Goal: Task Accomplishment & Management: Complete application form

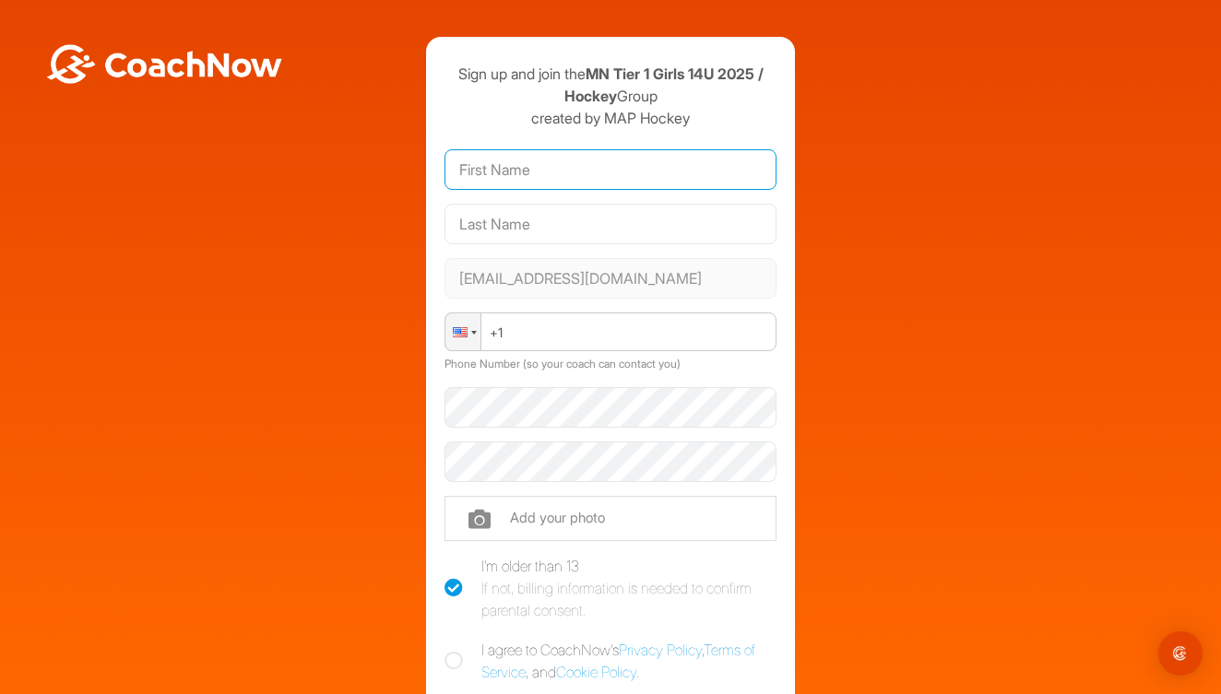
click at [570, 174] on input "text" at bounding box center [610, 169] width 332 height 41
type input "[PERSON_NAME]"
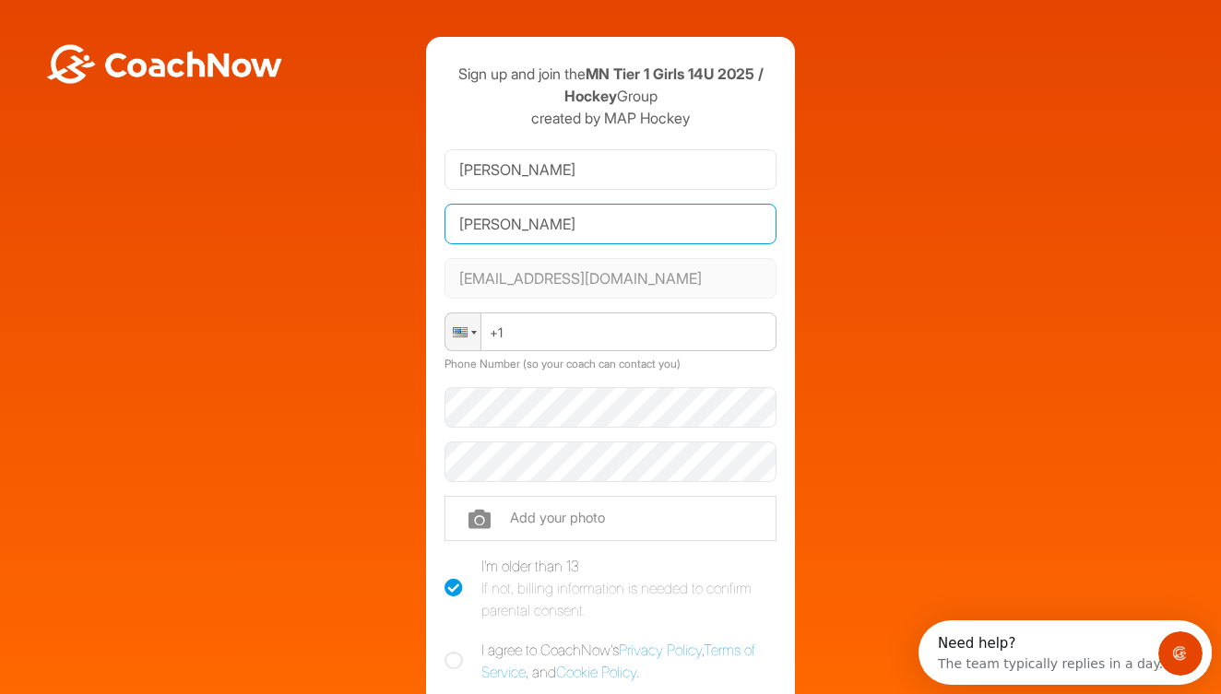
type input "[PERSON_NAME]"
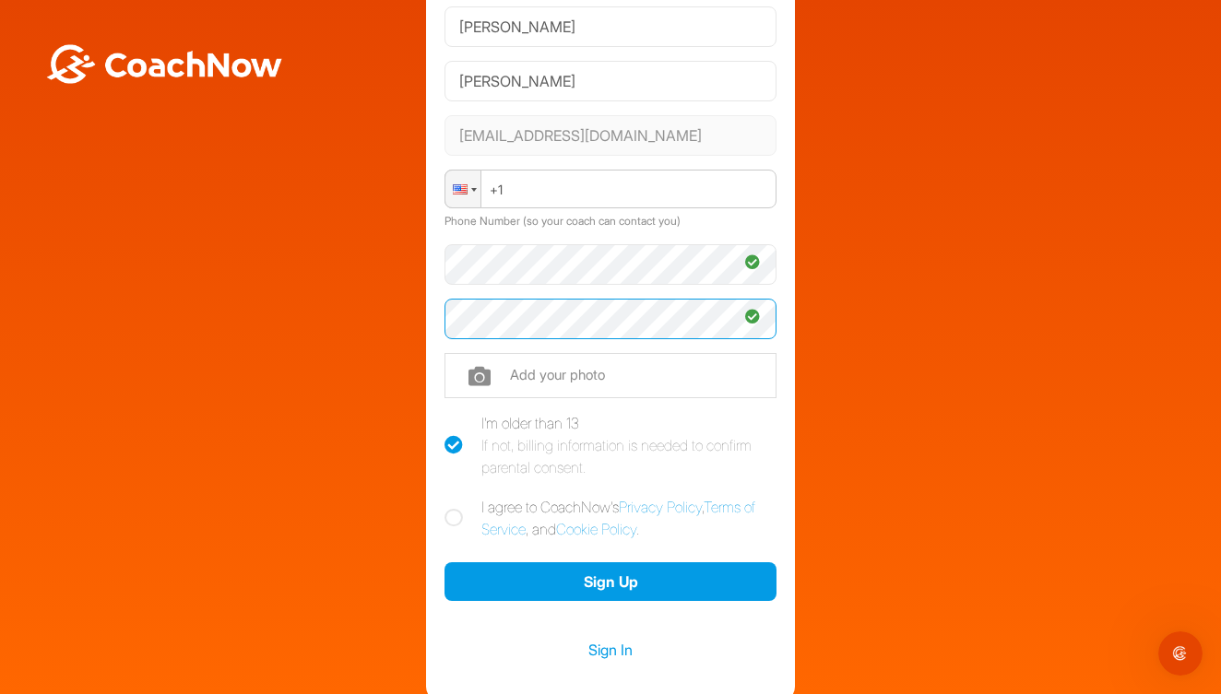
scroll to position [154, 0]
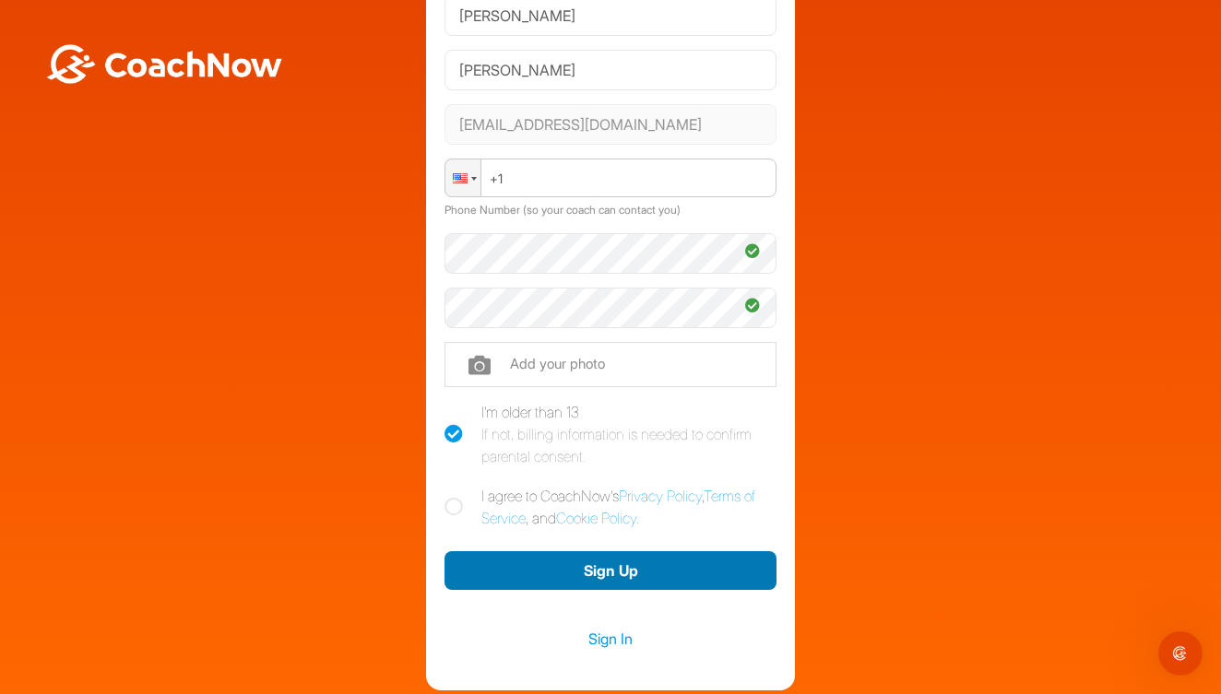
click at [581, 571] on button "Sign Up" at bounding box center [610, 571] width 332 height 40
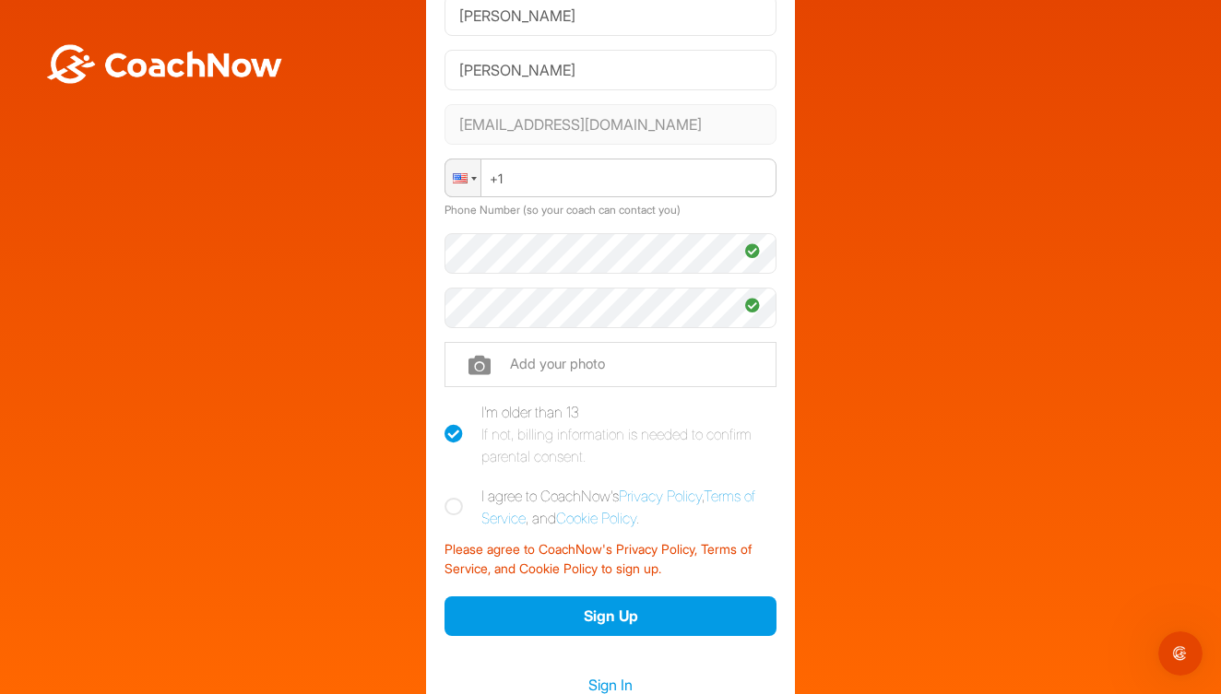
click at [452, 504] on icon at bounding box center [453, 507] width 18 height 18
click at [452, 497] on input "I agree to CoachNow's Privacy Policy , Terms of Service , and Cookie Policy ." at bounding box center [450, 491] width 12 height 12
checkbox input "true"
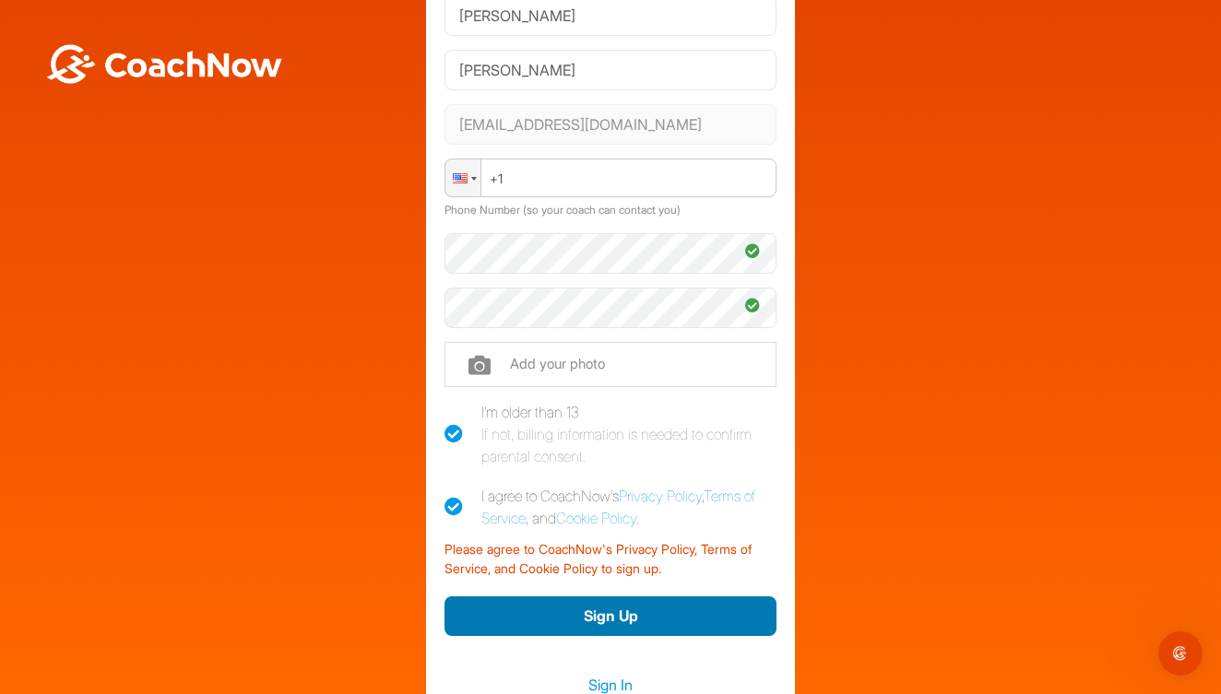
click at [655, 605] on button "Sign Up" at bounding box center [610, 616] width 332 height 40
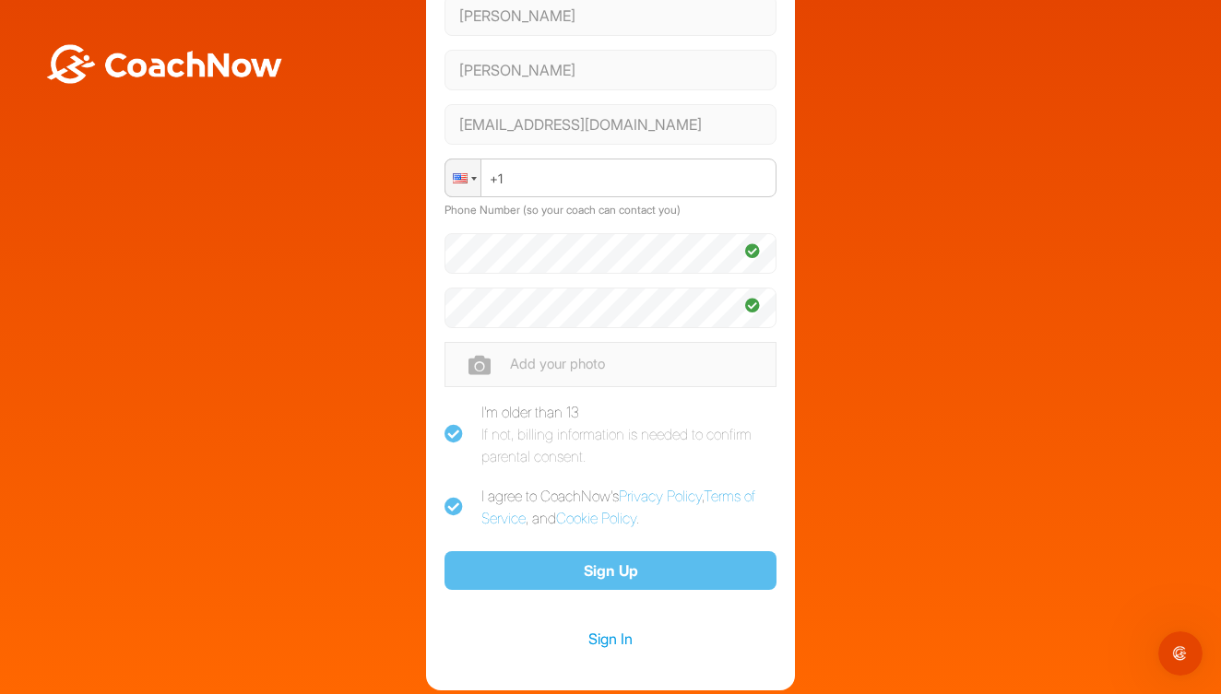
scroll to position [100, 0]
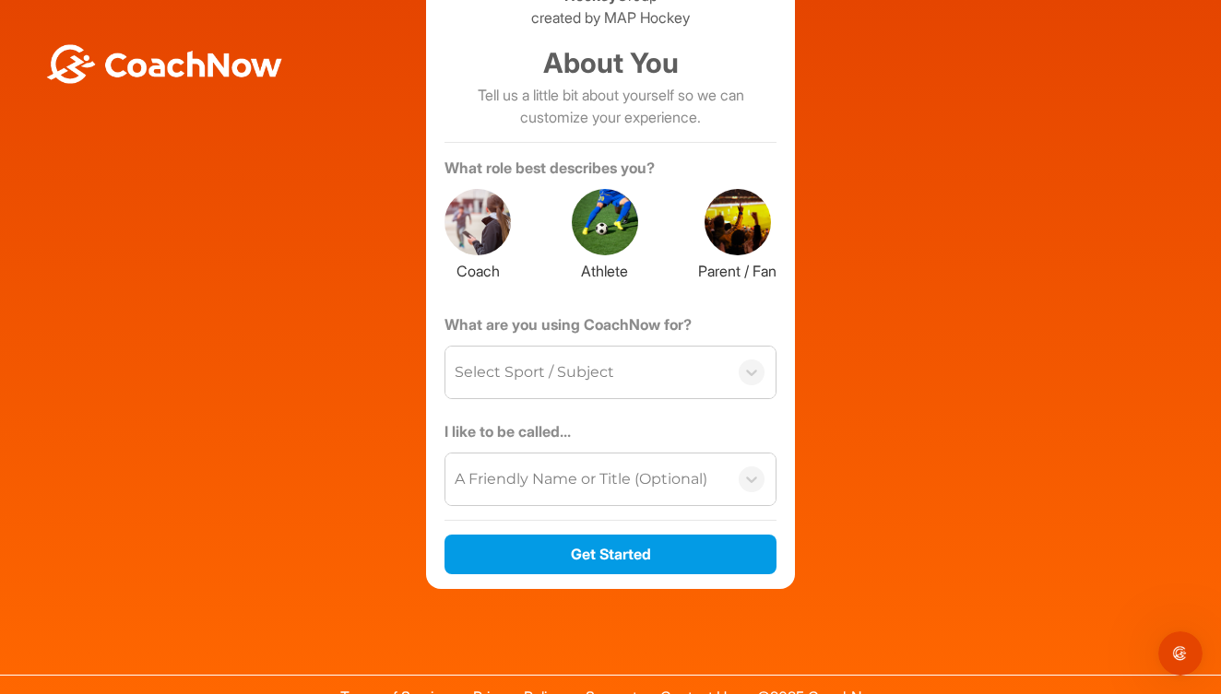
click at [607, 225] on div at bounding box center [605, 222] width 66 height 66
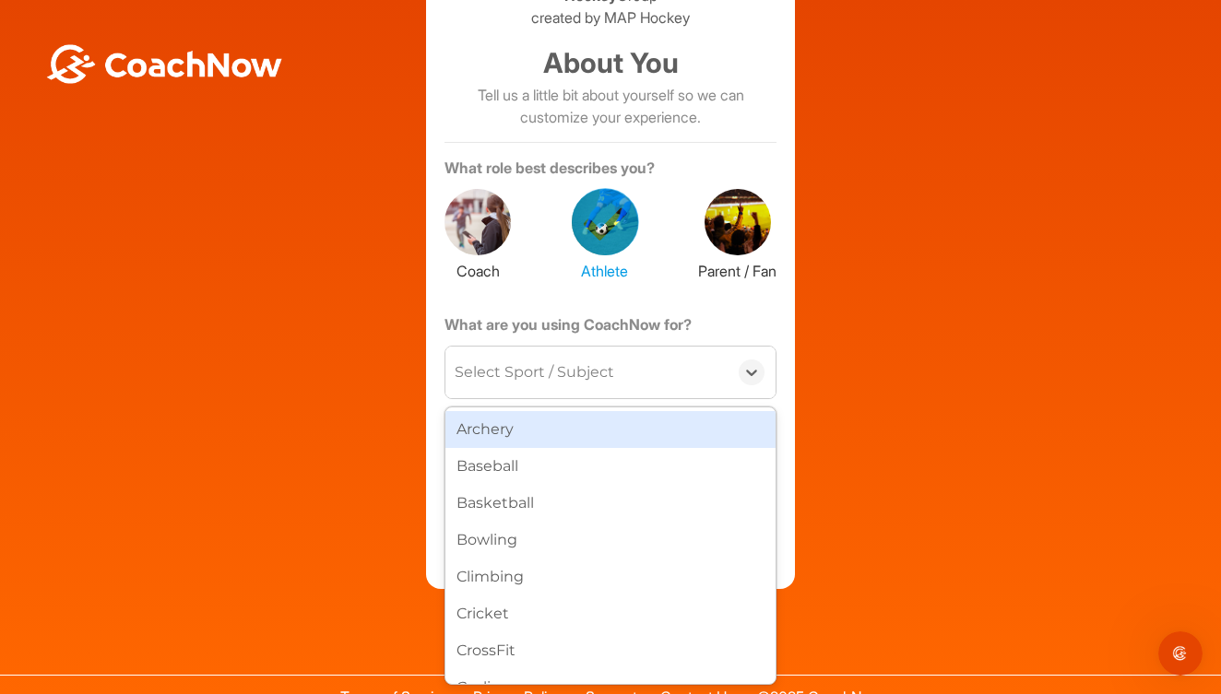
click at [617, 368] on div "Select Sport / Subject" at bounding box center [586, 373] width 282 height 52
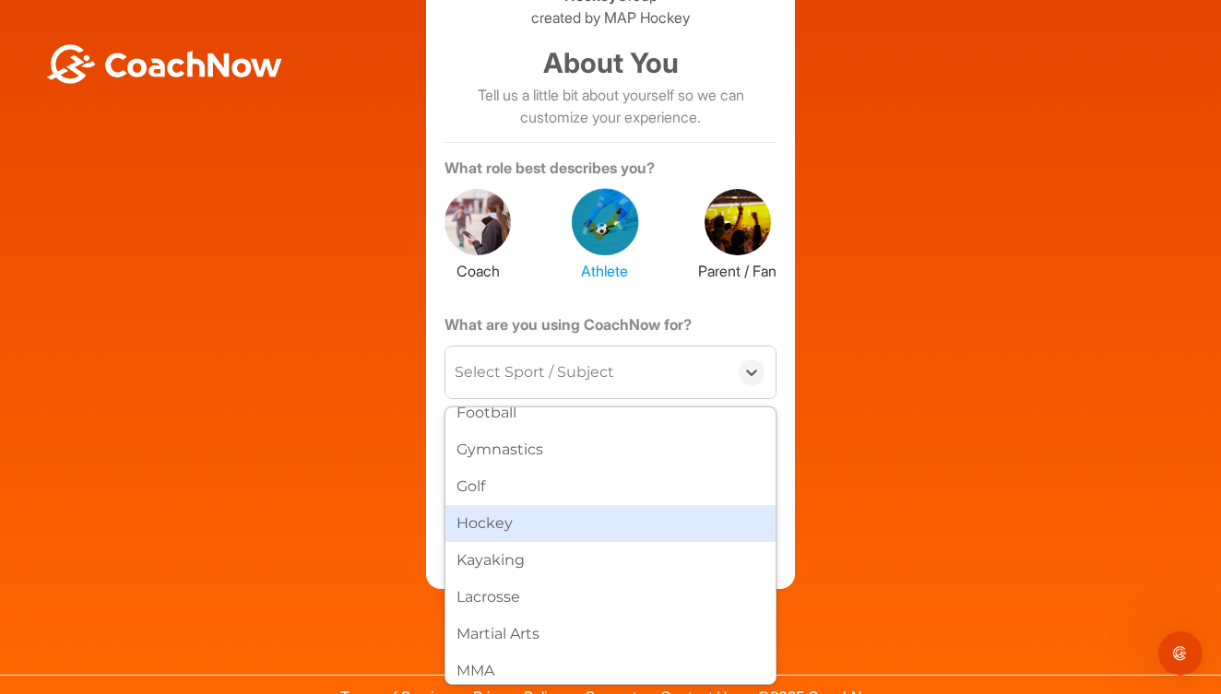
scroll to position [434, 0]
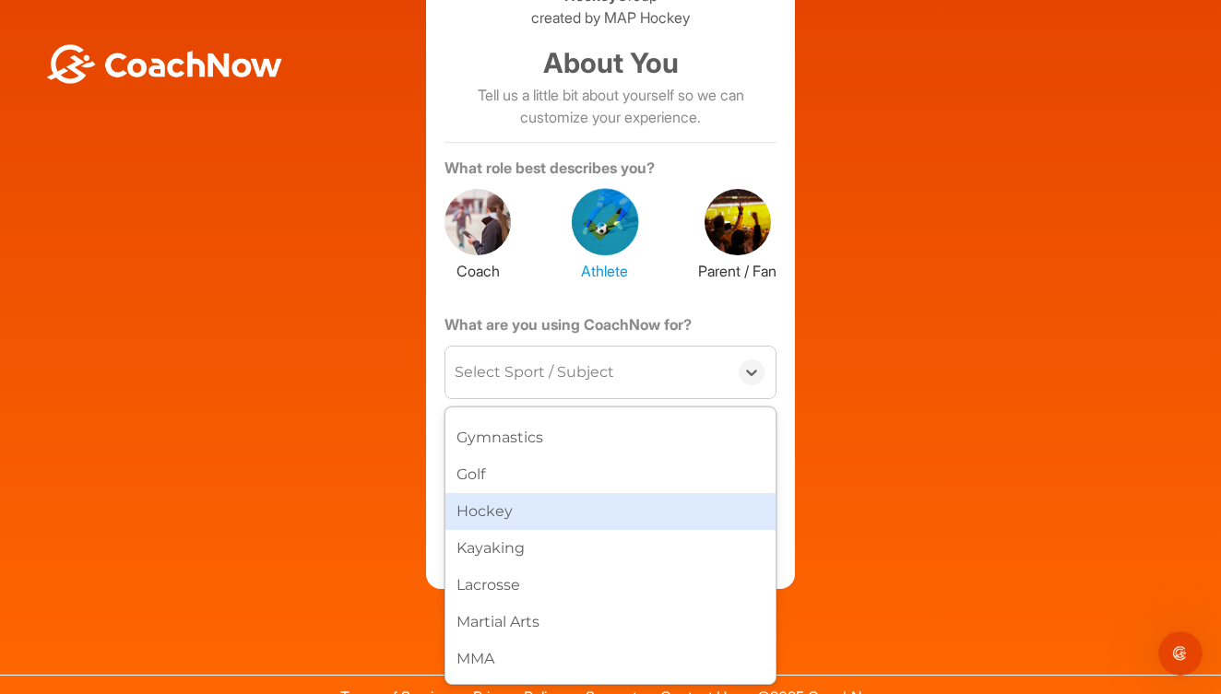
click at [556, 507] on div "Hockey" at bounding box center [610, 511] width 330 height 37
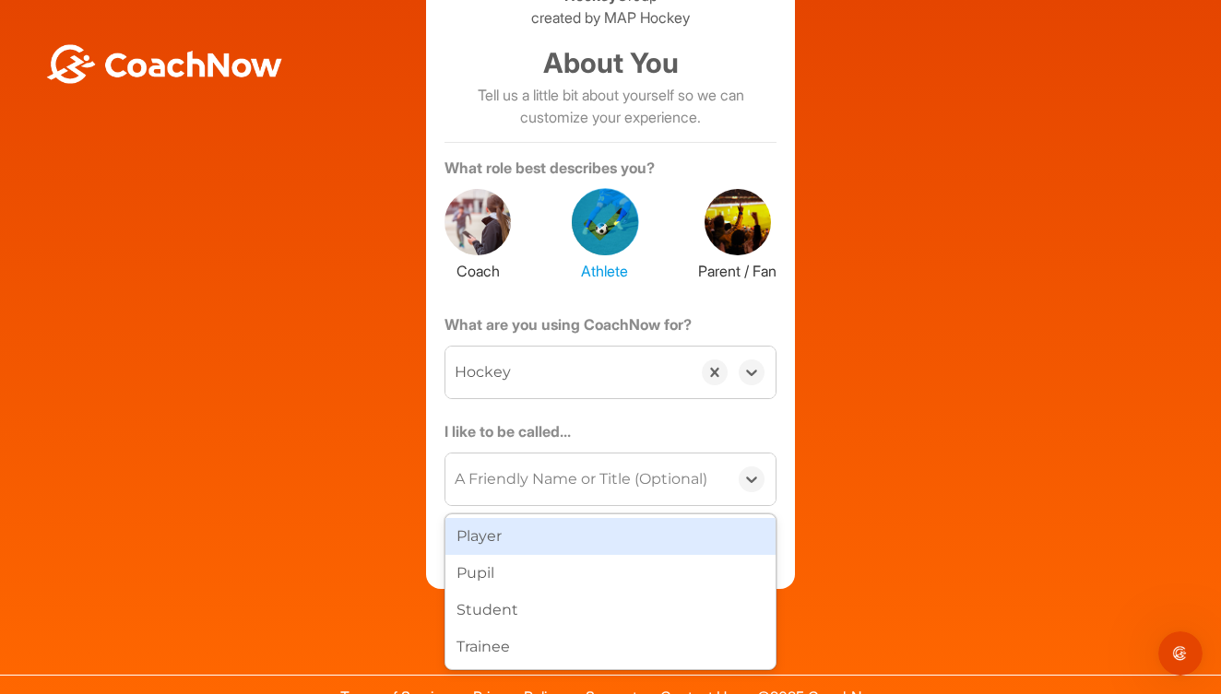
click at [601, 479] on div "A Friendly Name or Title (Optional)" at bounding box center [580, 479] width 253 height 22
click at [508, 531] on div "Player" at bounding box center [610, 536] width 330 height 37
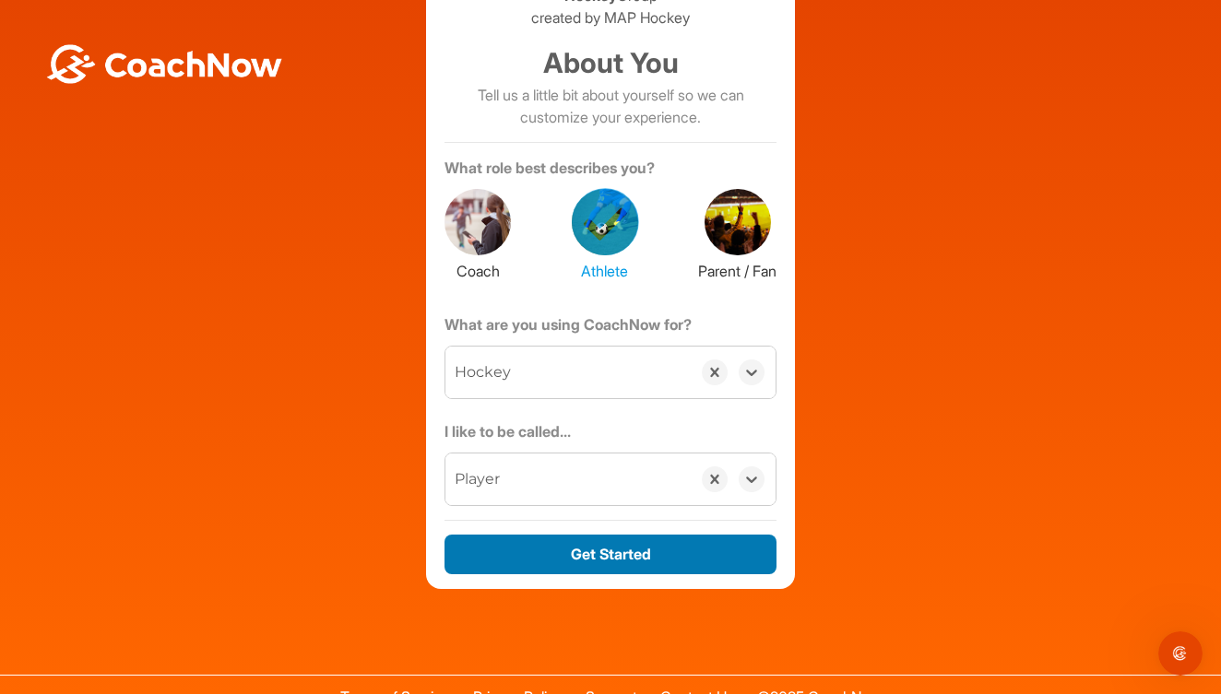
click at [597, 558] on button "Get Started" at bounding box center [610, 555] width 332 height 40
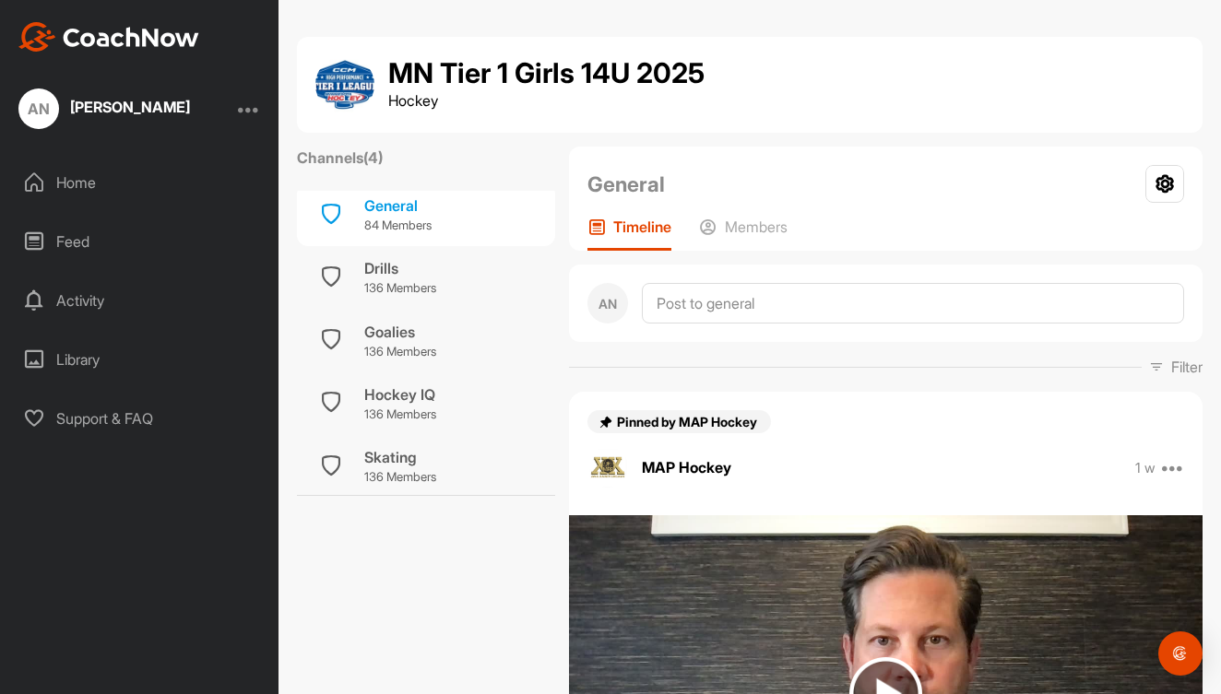
click at [73, 178] on div "Home" at bounding box center [140, 182] width 260 height 46
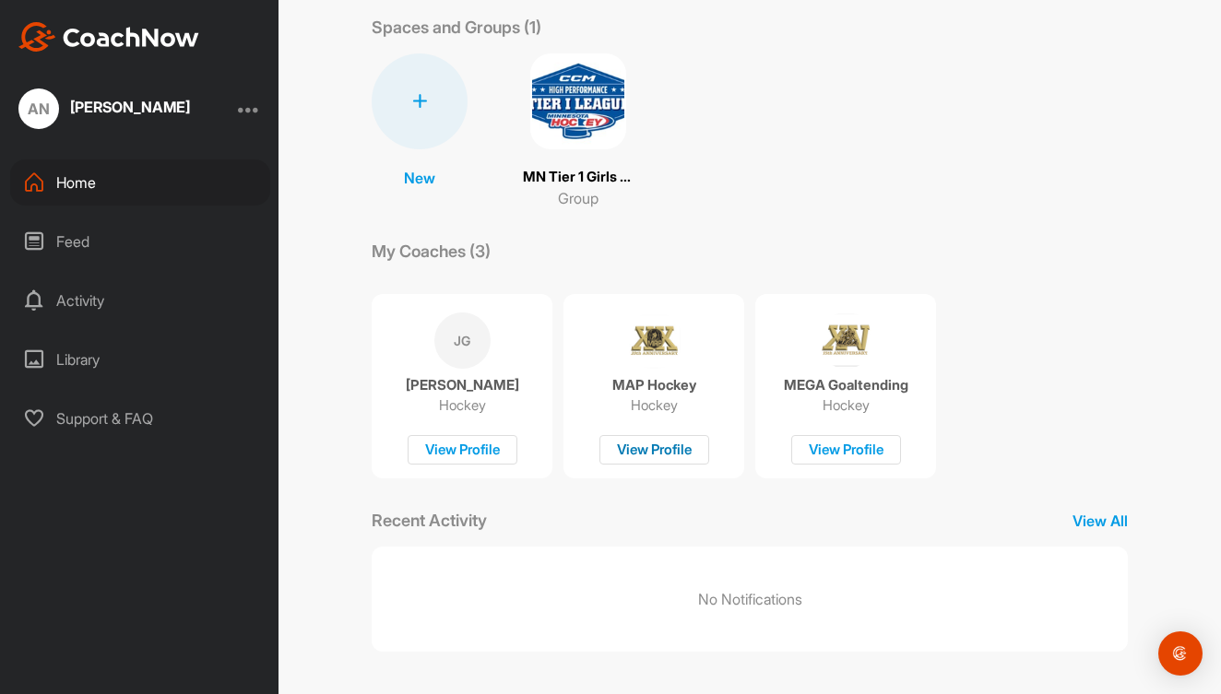
click at [660, 449] on div "View Profile" at bounding box center [654, 450] width 110 height 30
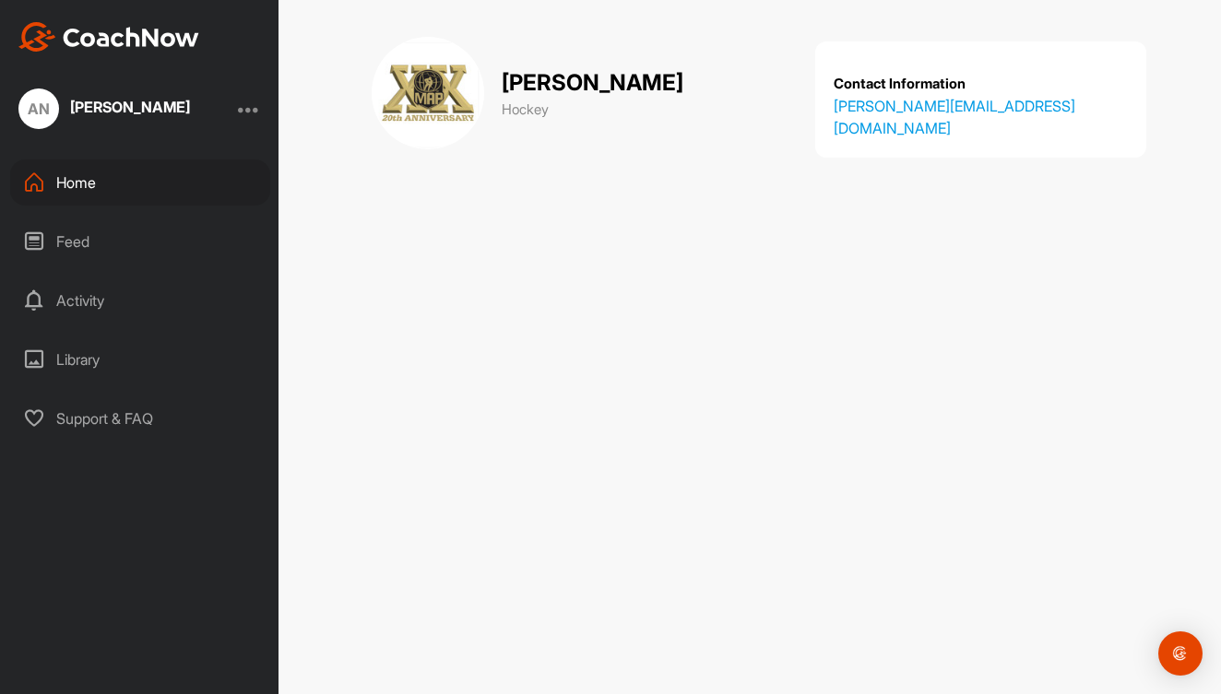
click at [75, 245] on div "Feed" at bounding box center [140, 241] width 260 height 46
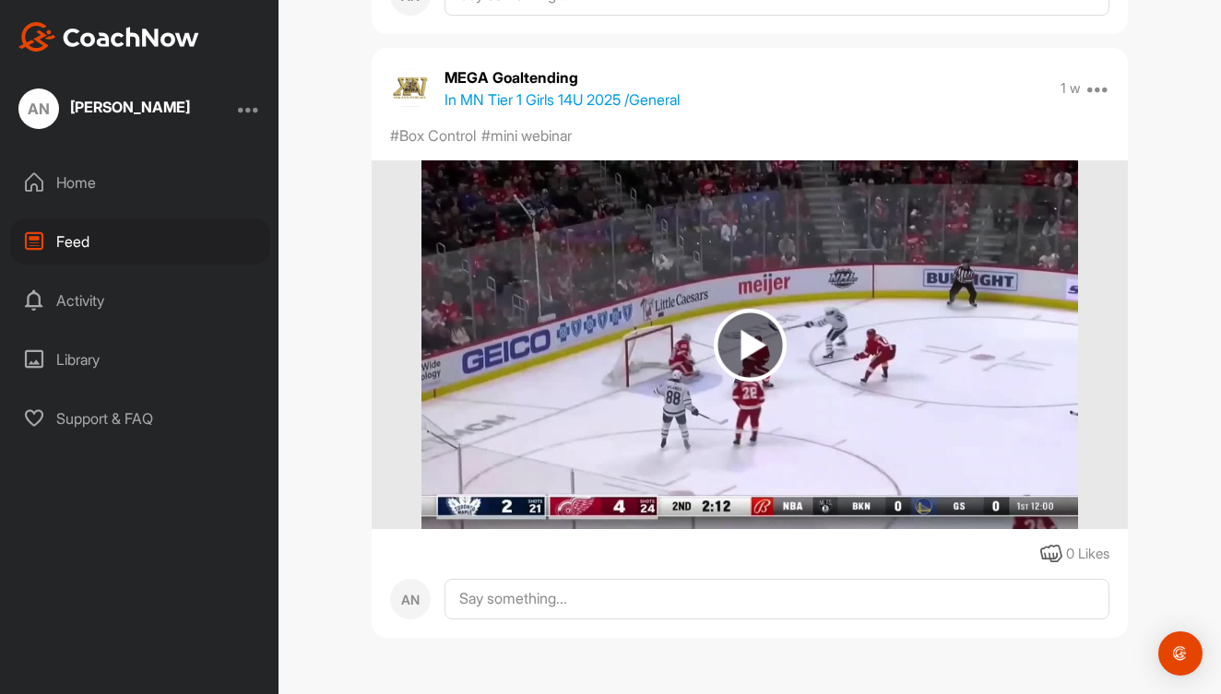
scroll to position [10957, 0]
click at [750, 336] on img at bounding box center [750, 345] width 73 height 73
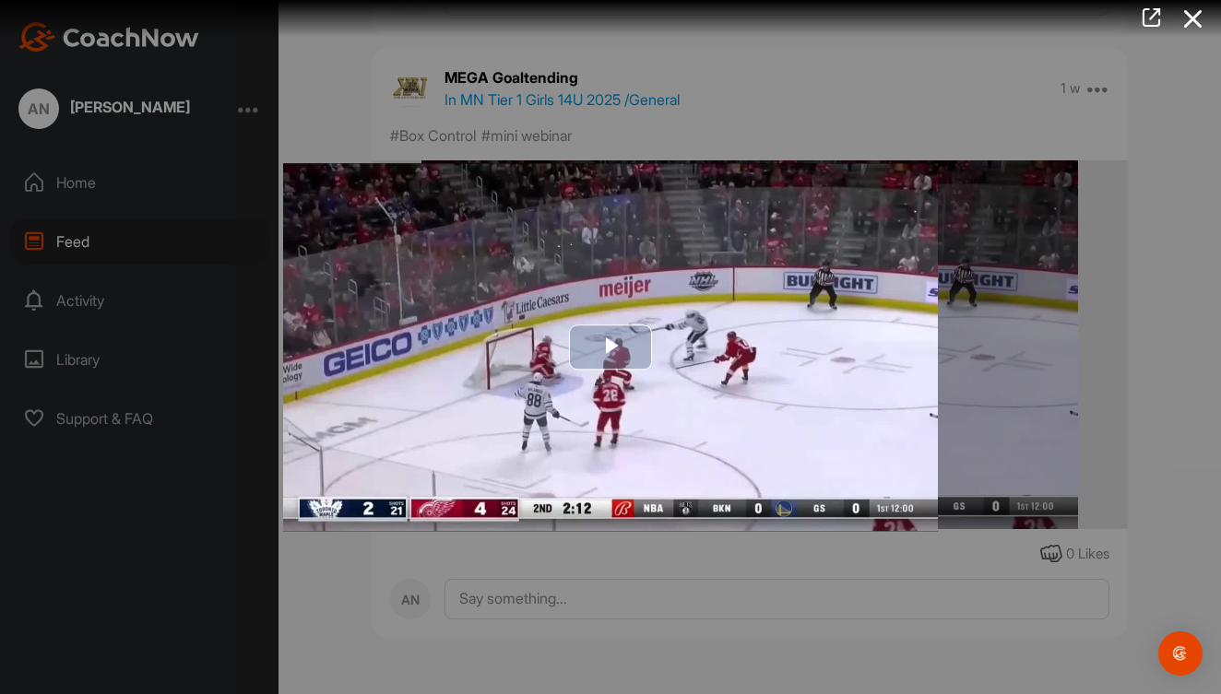
click at [610, 348] on span "Video Player" at bounding box center [610, 348] width 0 height 0
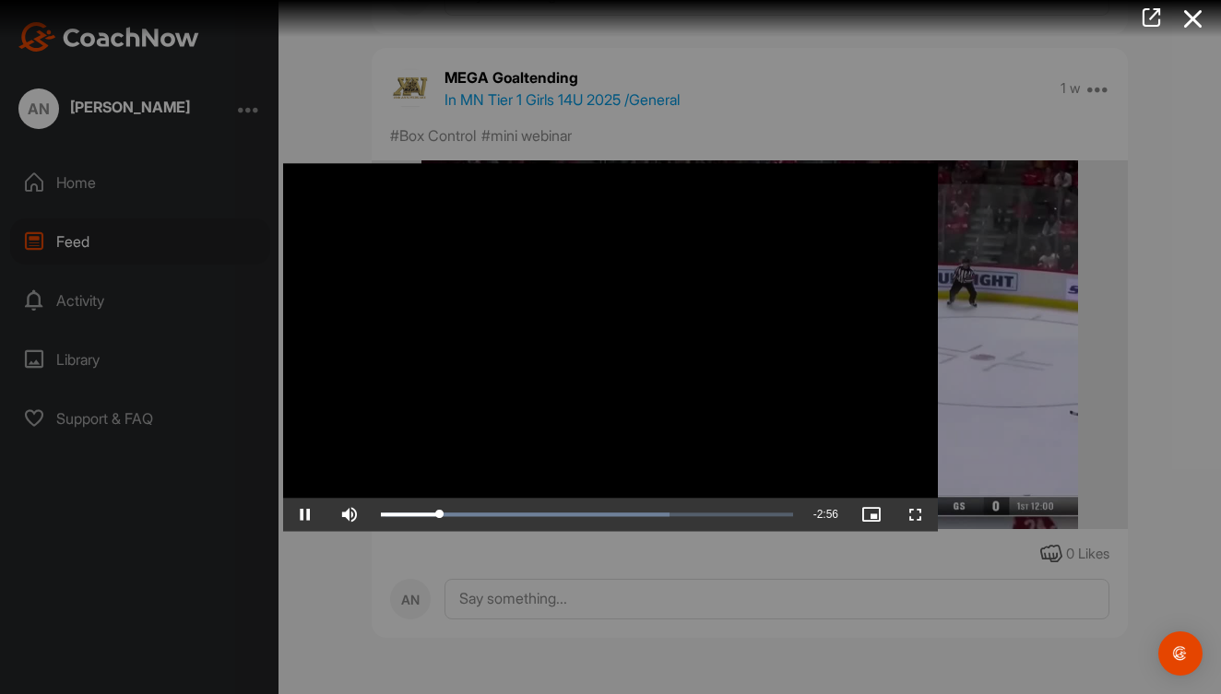
click at [305, 514] on span "Video Player" at bounding box center [305, 514] width 44 height 0
click at [702, 547] on div "Video Player is loading. Play Video Play Skip Backward Skip Forward Mute Curren…" at bounding box center [610, 347] width 691 height 405
click at [1199, 14] on icon at bounding box center [1193, 19] width 42 height 34
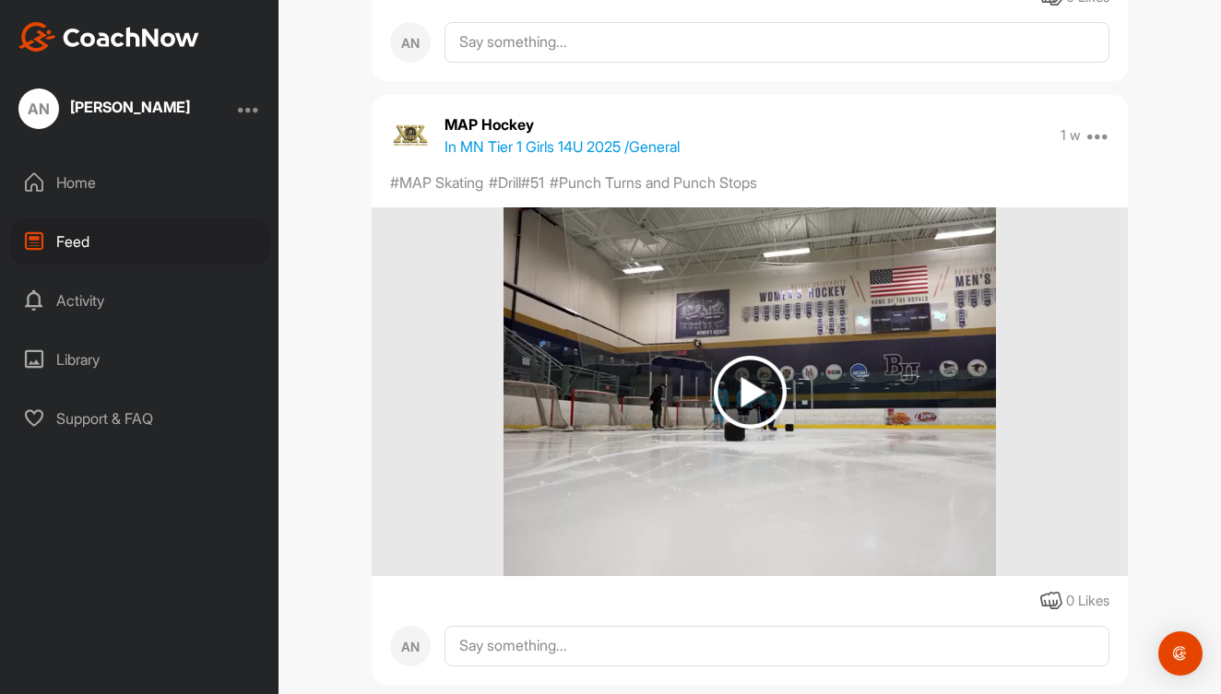
scroll to position [8774, 0]
click at [762, 372] on img at bounding box center [750, 393] width 73 height 73
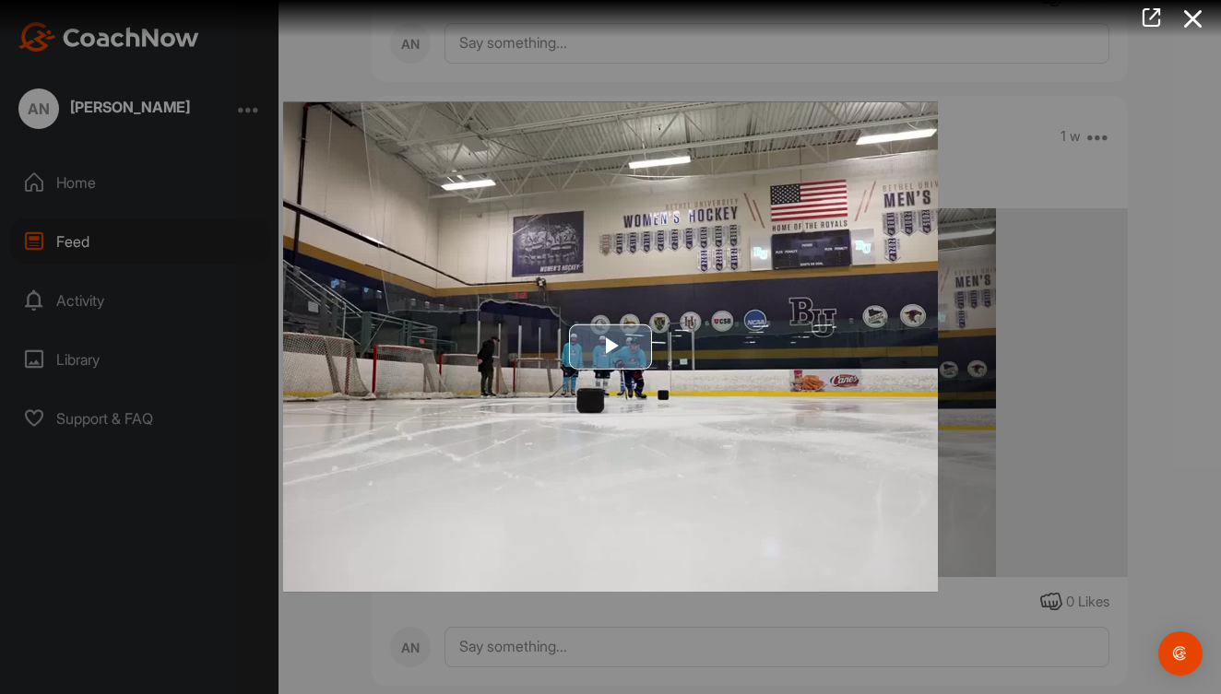
click at [589, 325] on button "Play Video" at bounding box center [610, 347] width 83 height 45
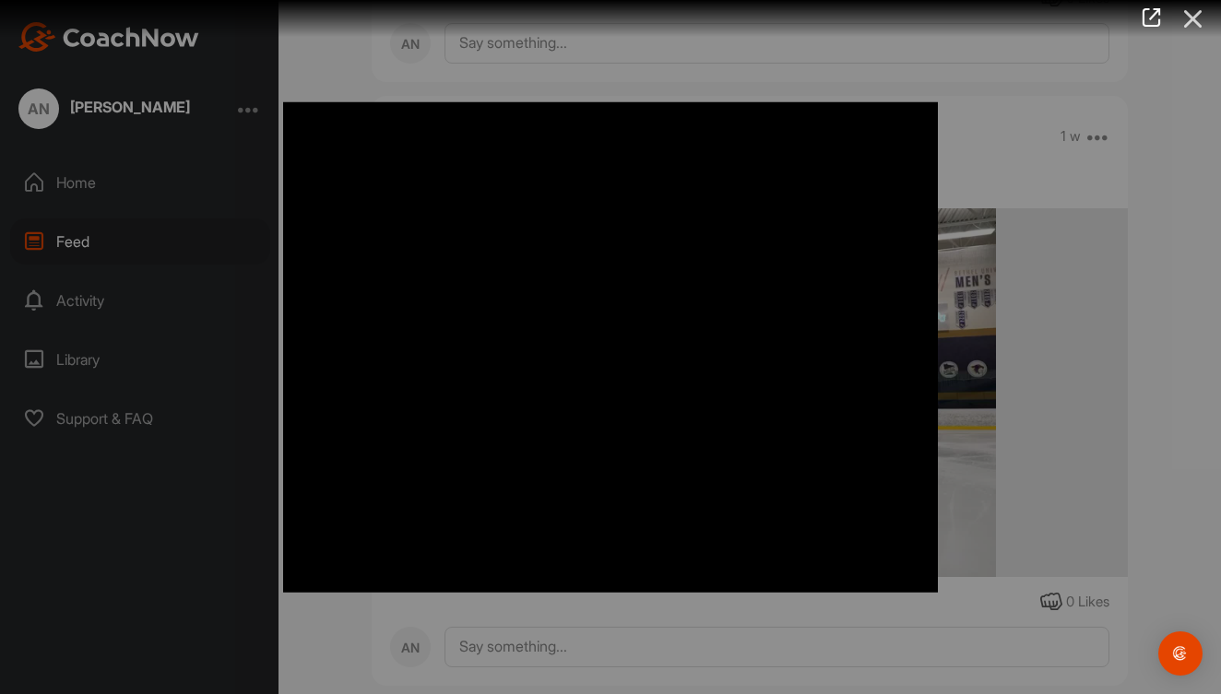
click at [1196, 18] on icon at bounding box center [1193, 19] width 42 height 34
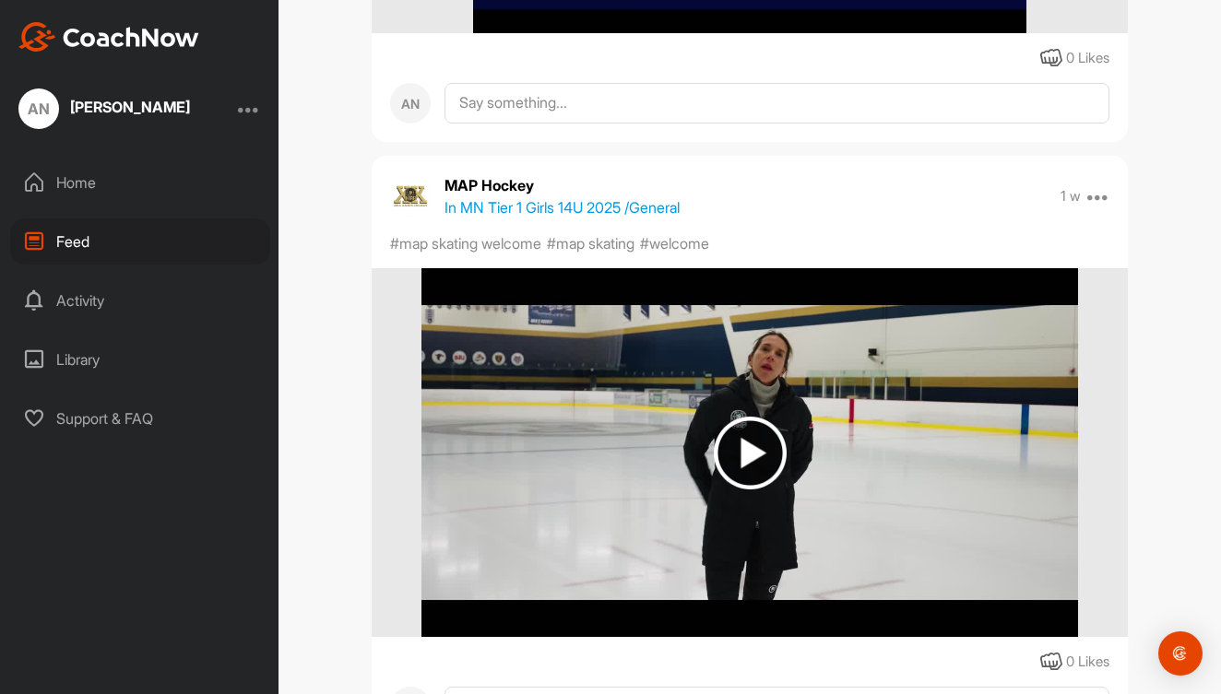
scroll to position [6252, 0]
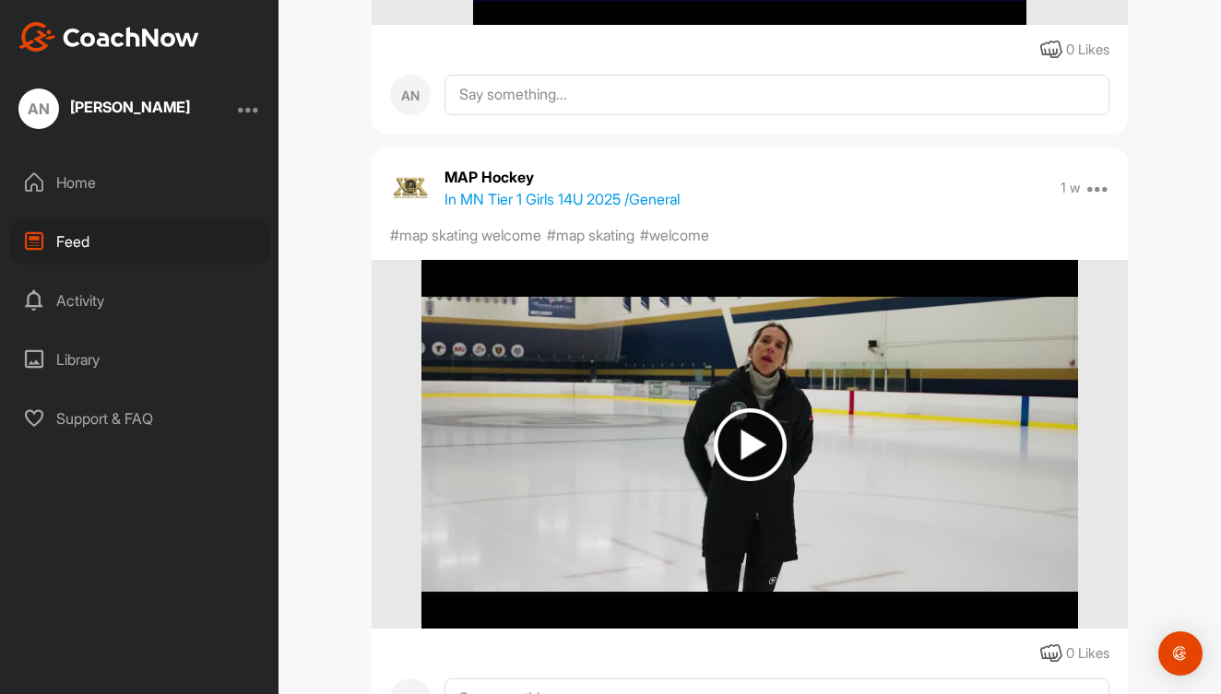
click at [756, 432] on img at bounding box center [750, 444] width 73 height 73
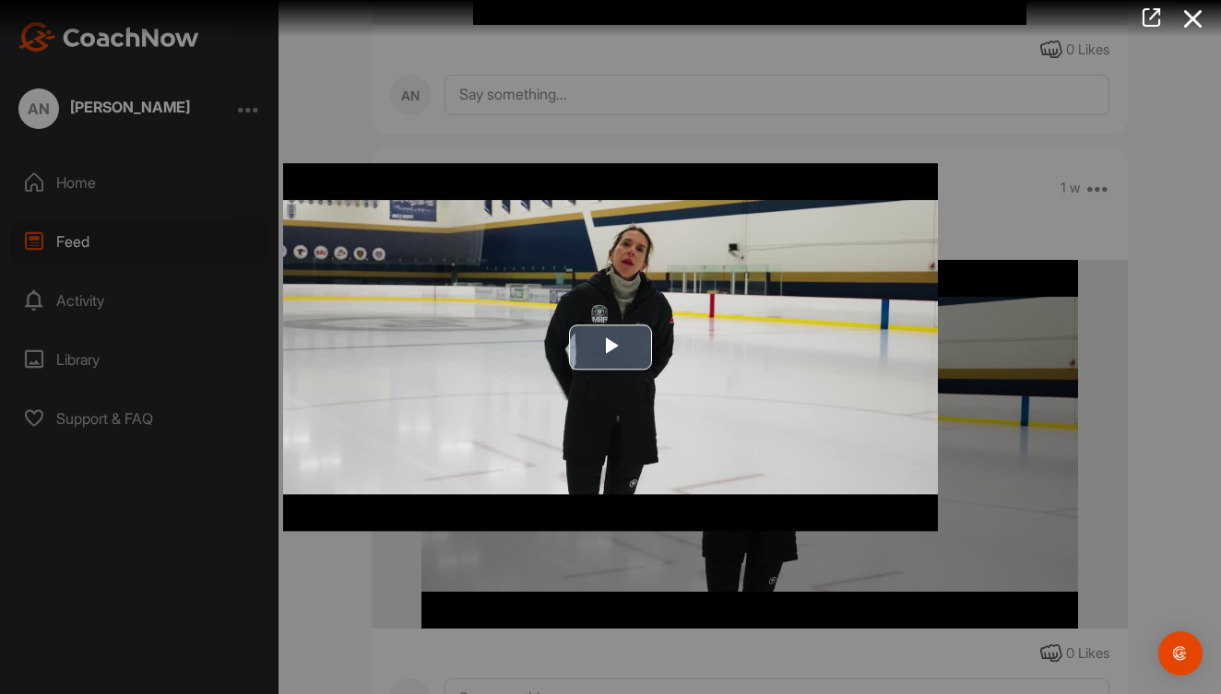
click at [610, 348] on span "Video Player" at bounding box center [610, 348] width 0 height 0
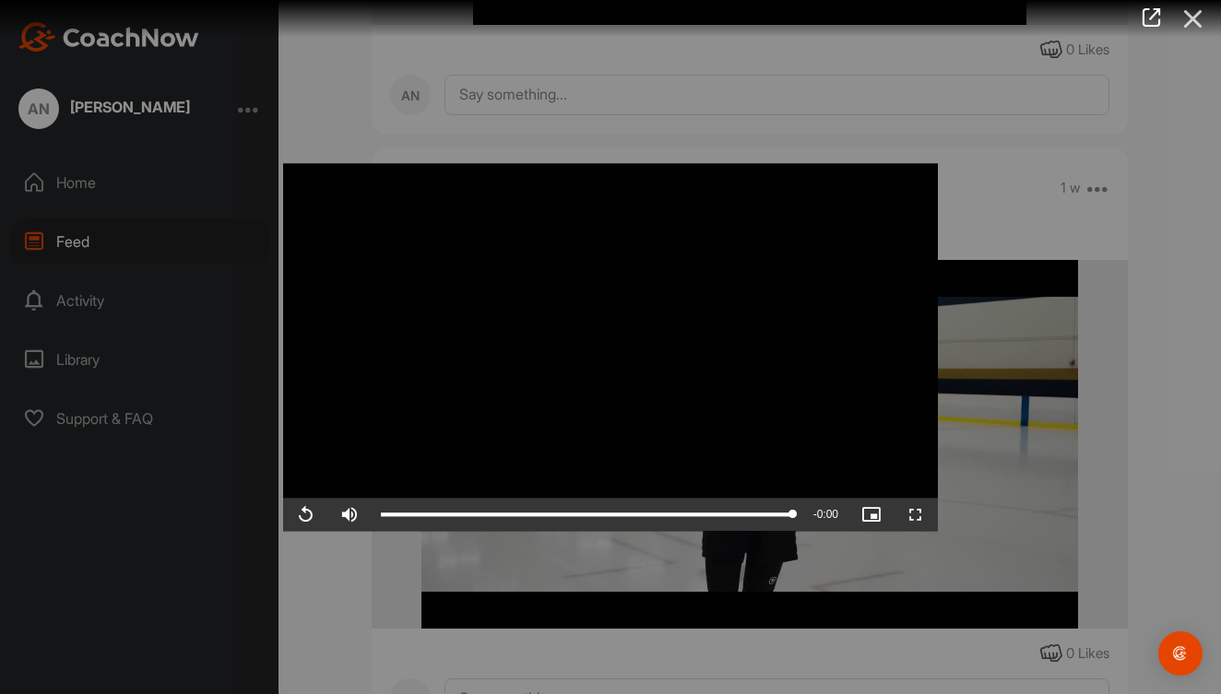
click at [1198, 12] on icon at bounding box center [1193, 19] width 42 height 34
